Goal: Task Accomplishment & Management: Complete application form

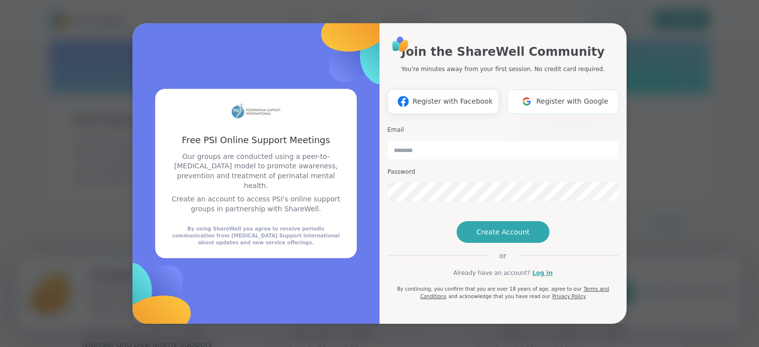
click at [555, 96] on span "Register with Google" at bounding box center [572, 101] width 72 height 10
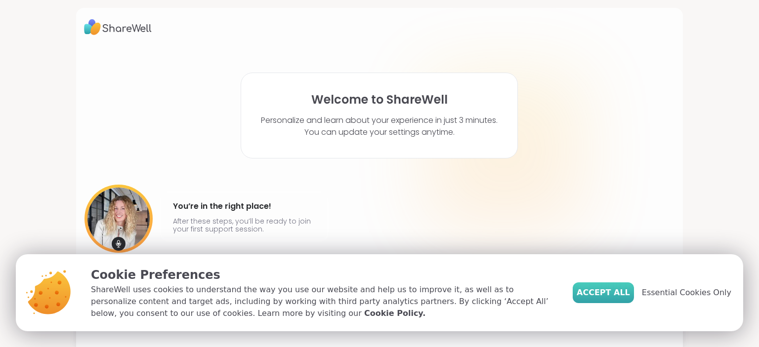
click at [603, 294] on span "Accept All" at bounding box center [603, 293] width 53 height 12
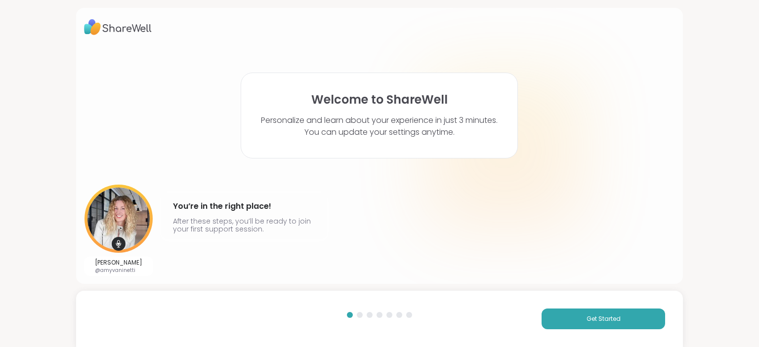
click at [358, 314] on div at bounding box center [360, 315] width 6 height 6
click at [586, 320] on span "Get Started" at bounding box center [603, 319] width 34 height 9
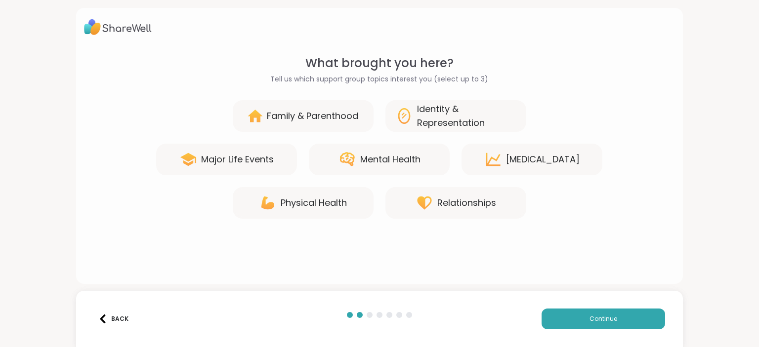
click at [403, 154] on div "Mental Health" at bounding box center [390, 160] width 60 height 14
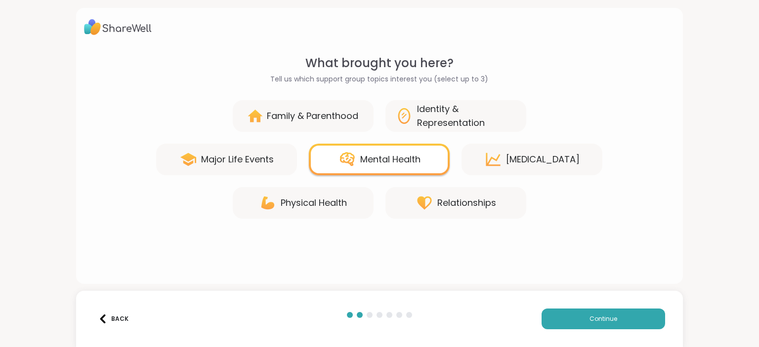
click at [530, 161] on div "[MEDICAL_DATA]" at bounding box center [543, 160] width 74 height 14
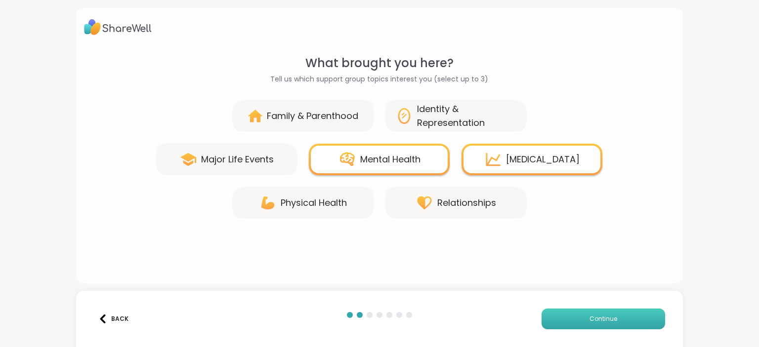
click at [570, 318] on button "Continue" at bounding box center [603, 319] width 124 height 21
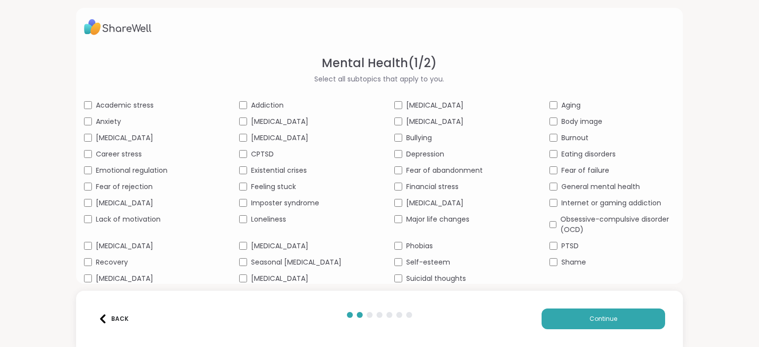
scroll to position [15, 0]
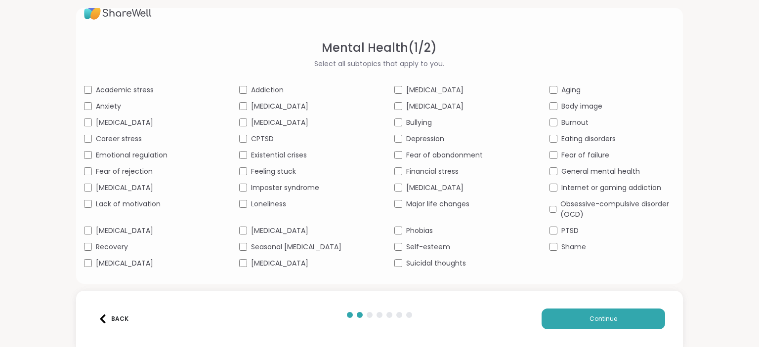
click at [242, 258] on div "[MEDICAL_DATA]" at bounding box center [301, 263] width 125 height 10
click at [571, 323] on button "Continue" at bounding box center [603, 319] width 124 height 21
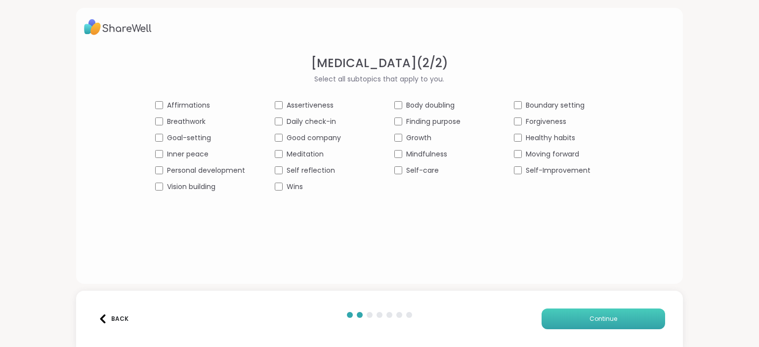
click at [554, 323] on button "Continue" at bounding box center [603, 319] width 124 height 21
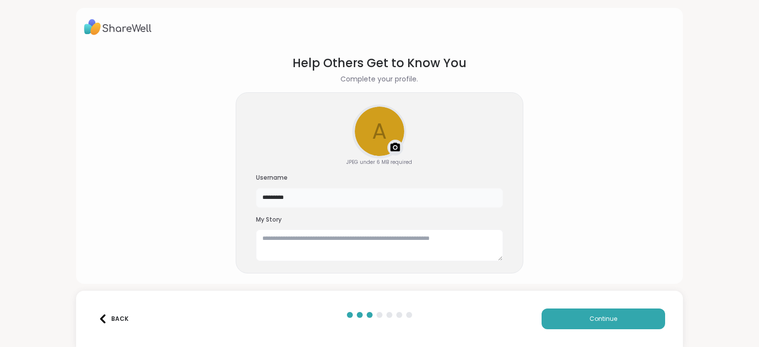
click at [346, 199] on input "*********" at bounding box center [379, 198] width 247 height 20
type input "*"
type input "**********"
click at [308, 238] on textarea at bounding box center [379, 246] width 247 height 32
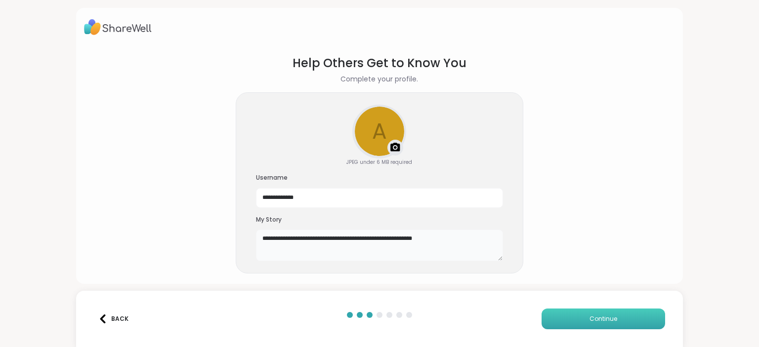
type textarea "**********"
click at [563, 319] on button "Continue" at bounding box center [603, 319] width 124 height 21
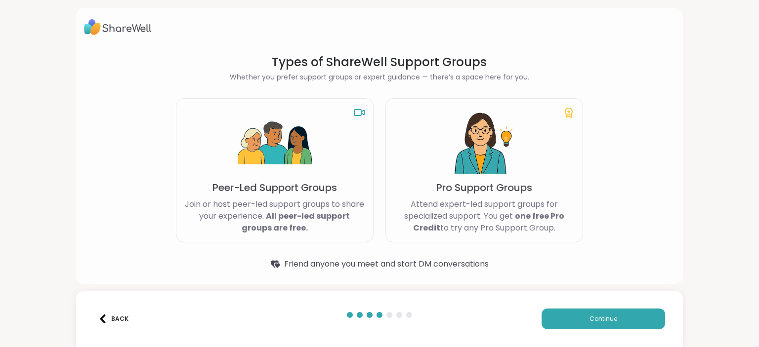
scroll to position [1, 0]
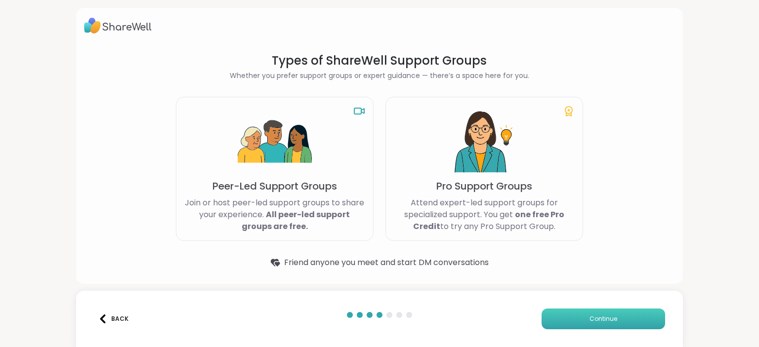
click at [574, 318] on button "Continue" at bounding box center [603, 319] width 124 height 21
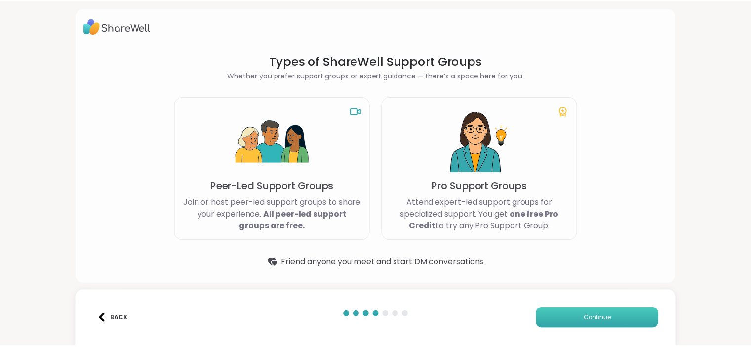
scroll to position [0, 0]
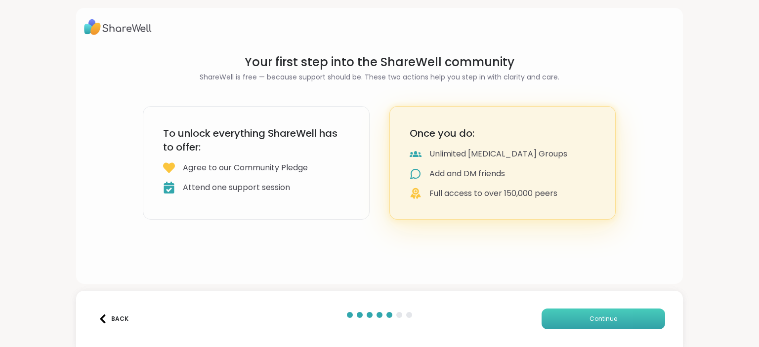
click at [574, 318] on button "Continue" at bounding box center [603, 319] width 124 height 21
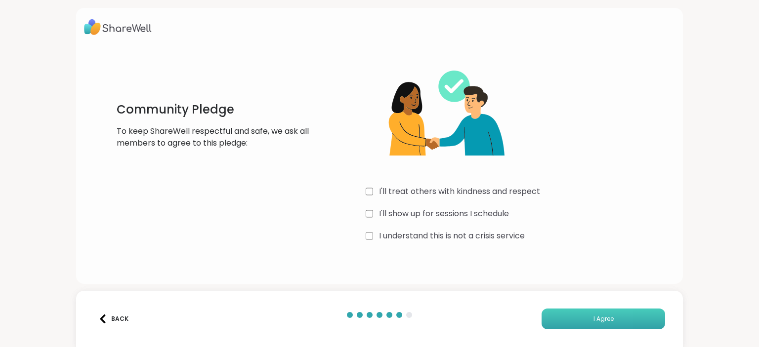
click at [580, 325] on button "I Agree" at bounding box center [603, 319] width 124 height 21
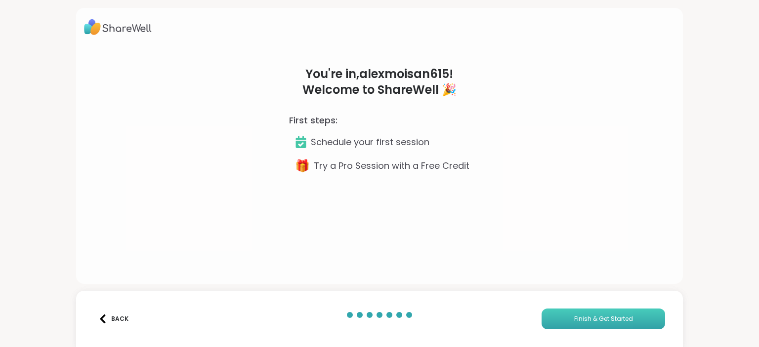
click at [574, 319] on span "Finish & Get Started" at bounding box center [603, 319] width 59 height 9
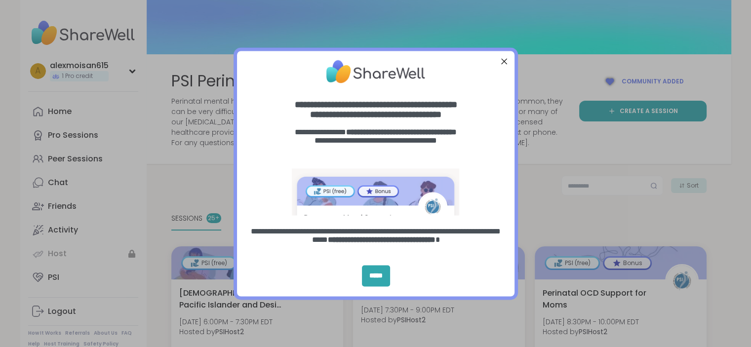
click at [504, 61] on div at bounding box center [504, 61] width 13 height 13
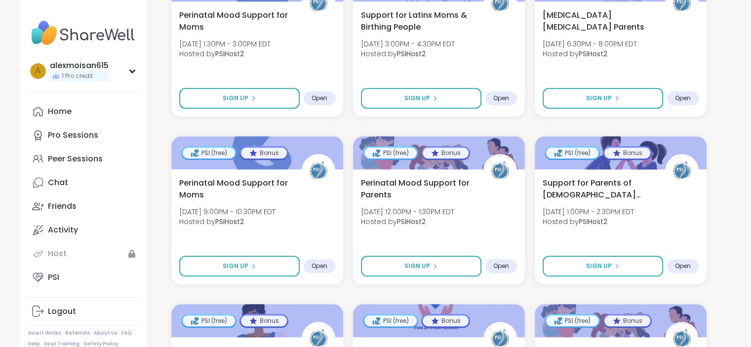
scroll to position [950, 0]
